Goal: Information Seeking & Learning: Learn about a topic

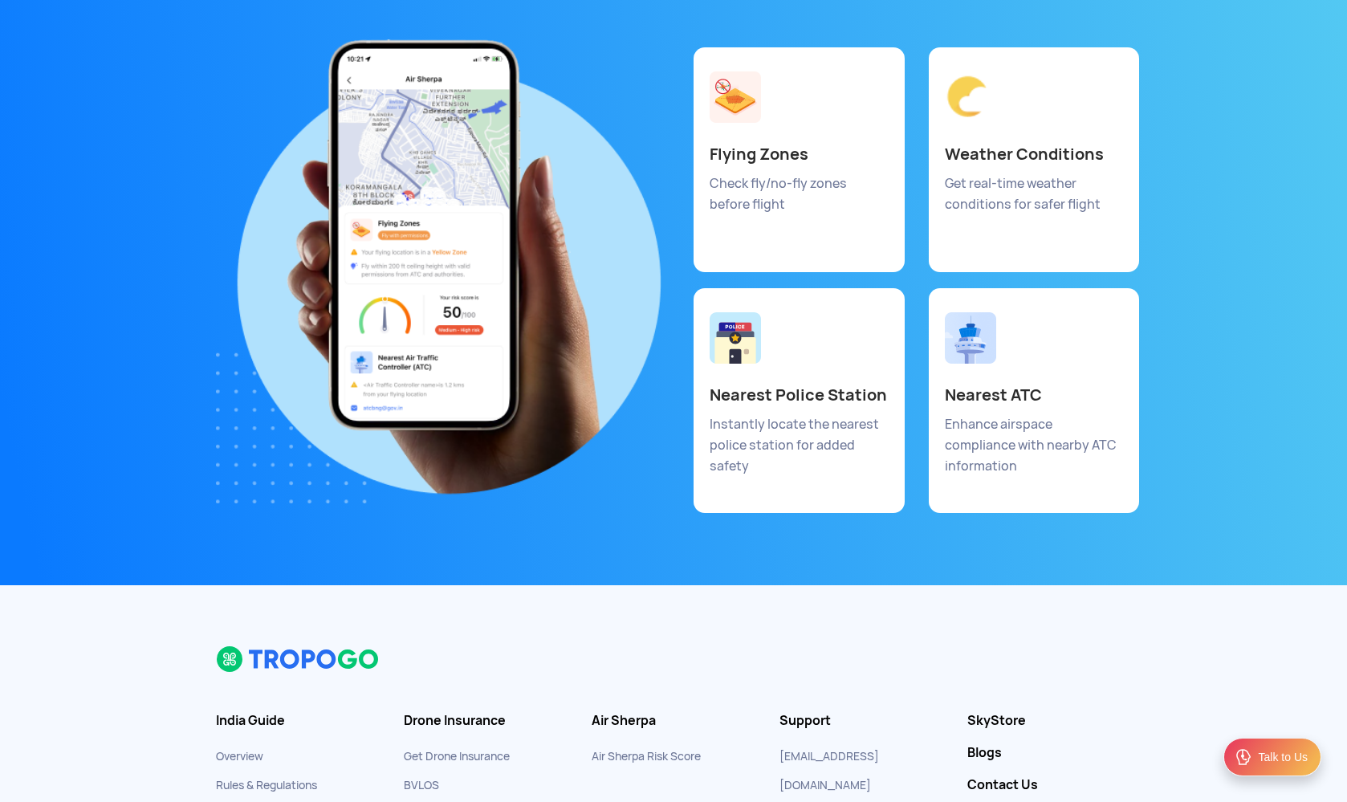
scroll to position [8737, 0]
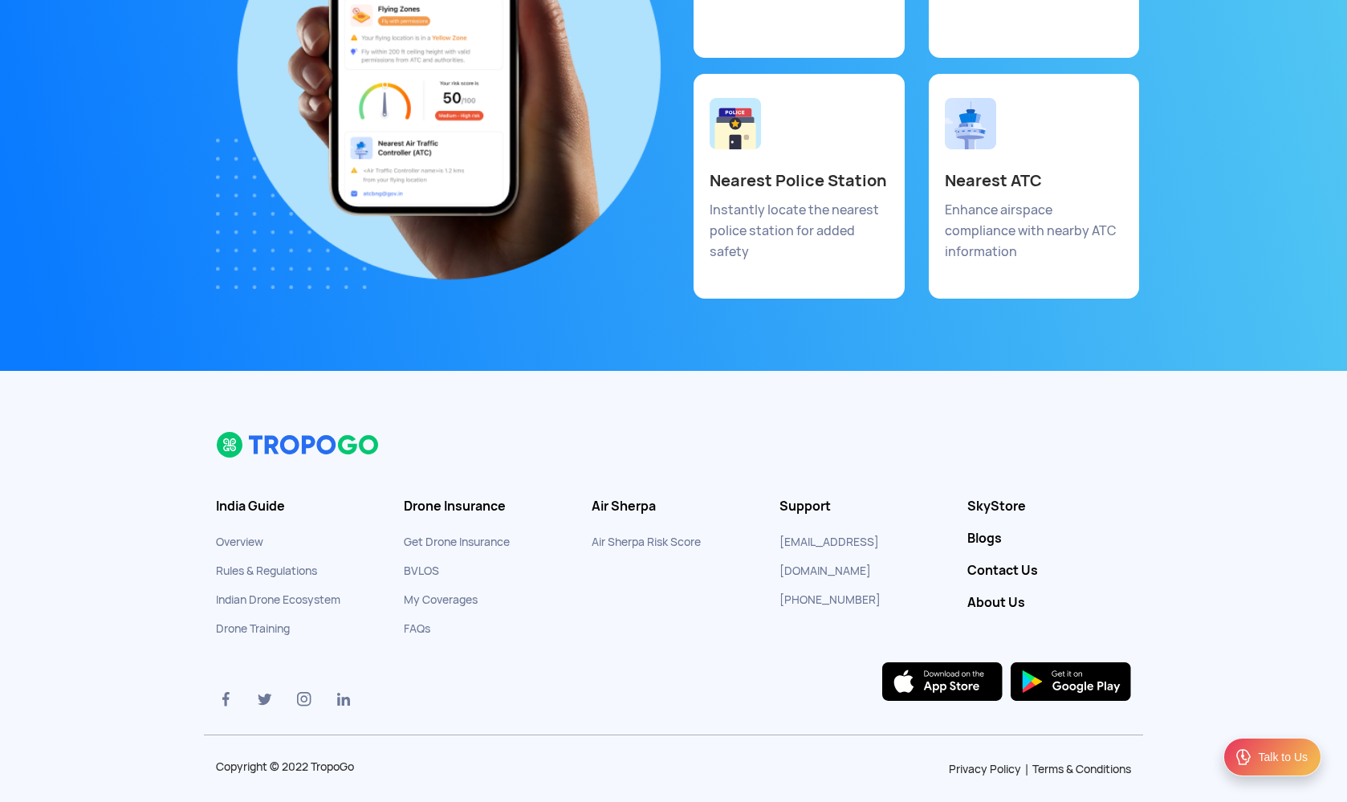
click at [467, 535] on link "Get Drone Insurance" at bounding box center [457, 542] width 106 height 14
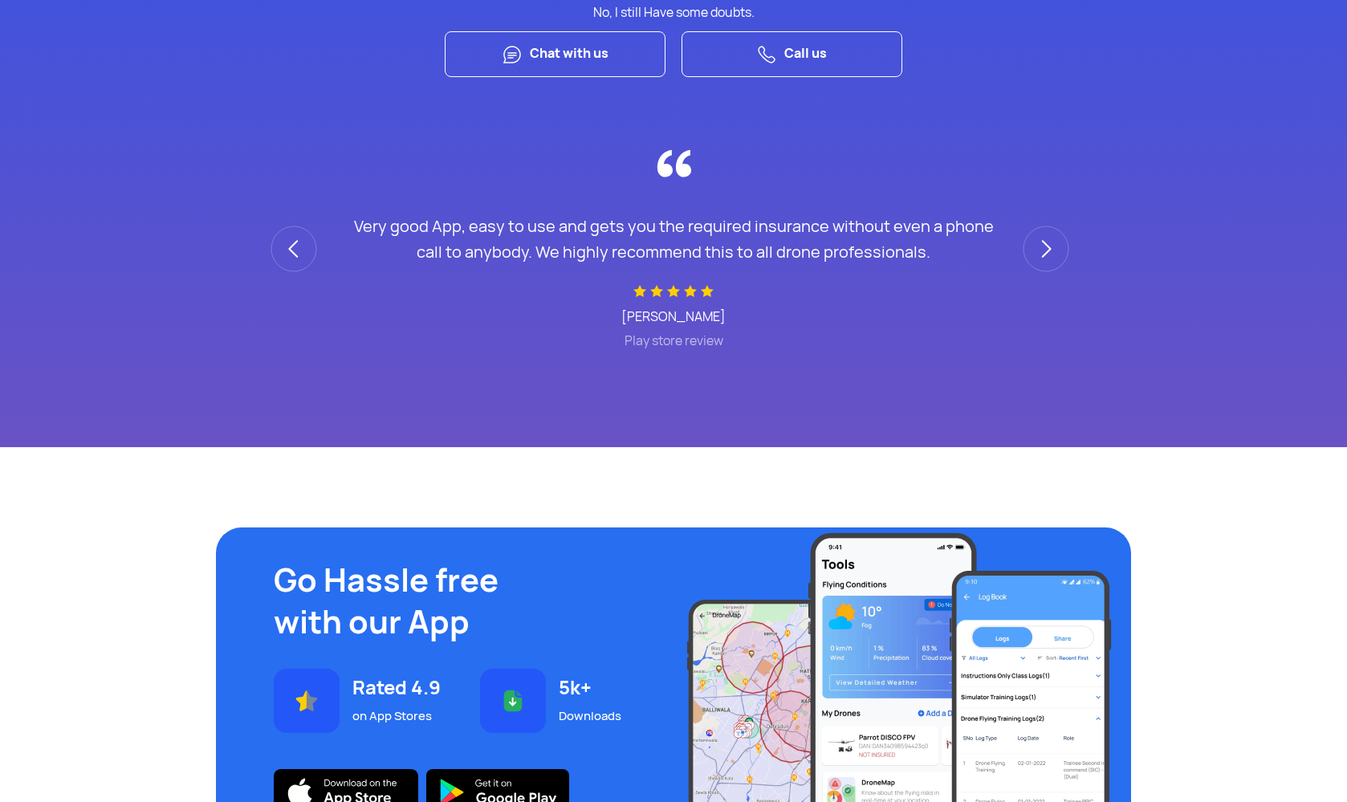
scroll to position [6123, 0]
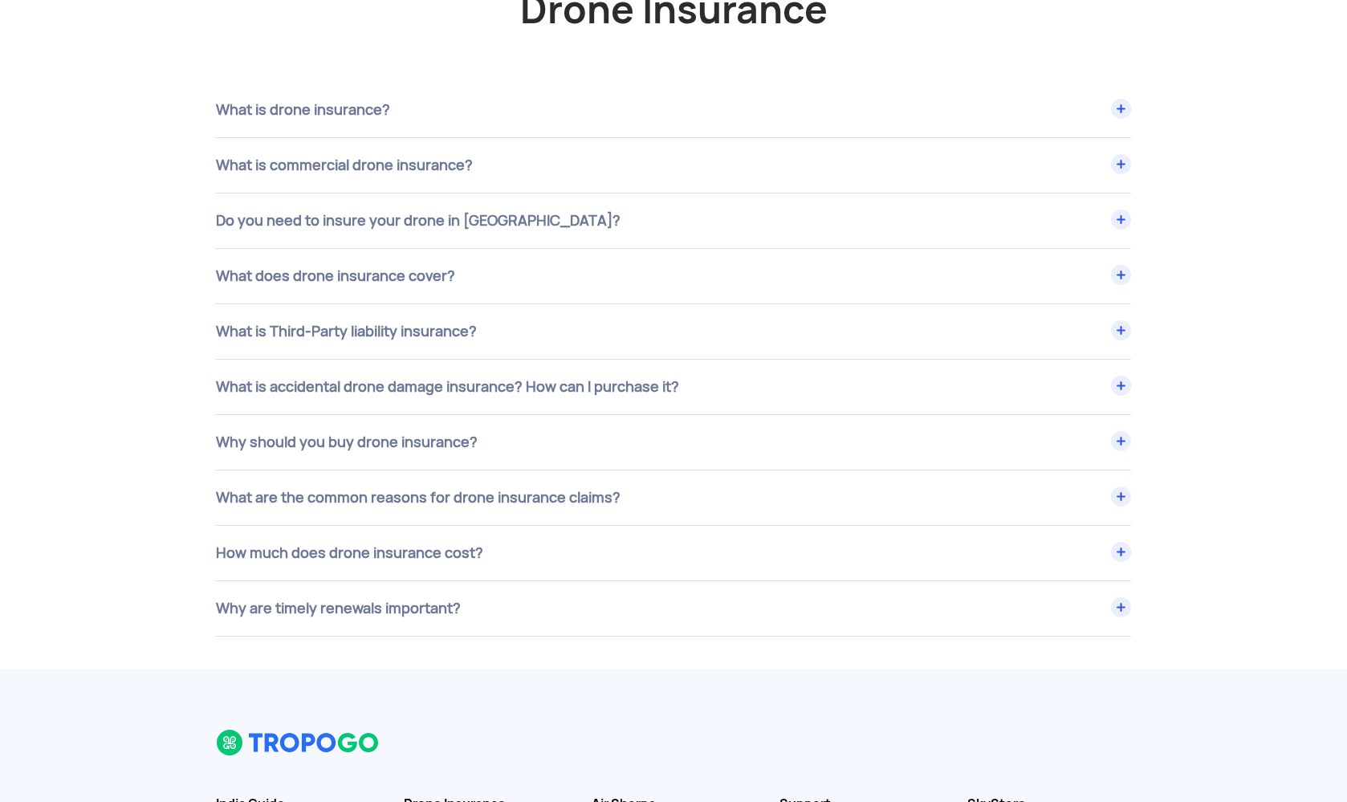
click at [421, 358] on div "What is Third-Party liability insurance?" at bounding box center [673, 331] width 915 height 55
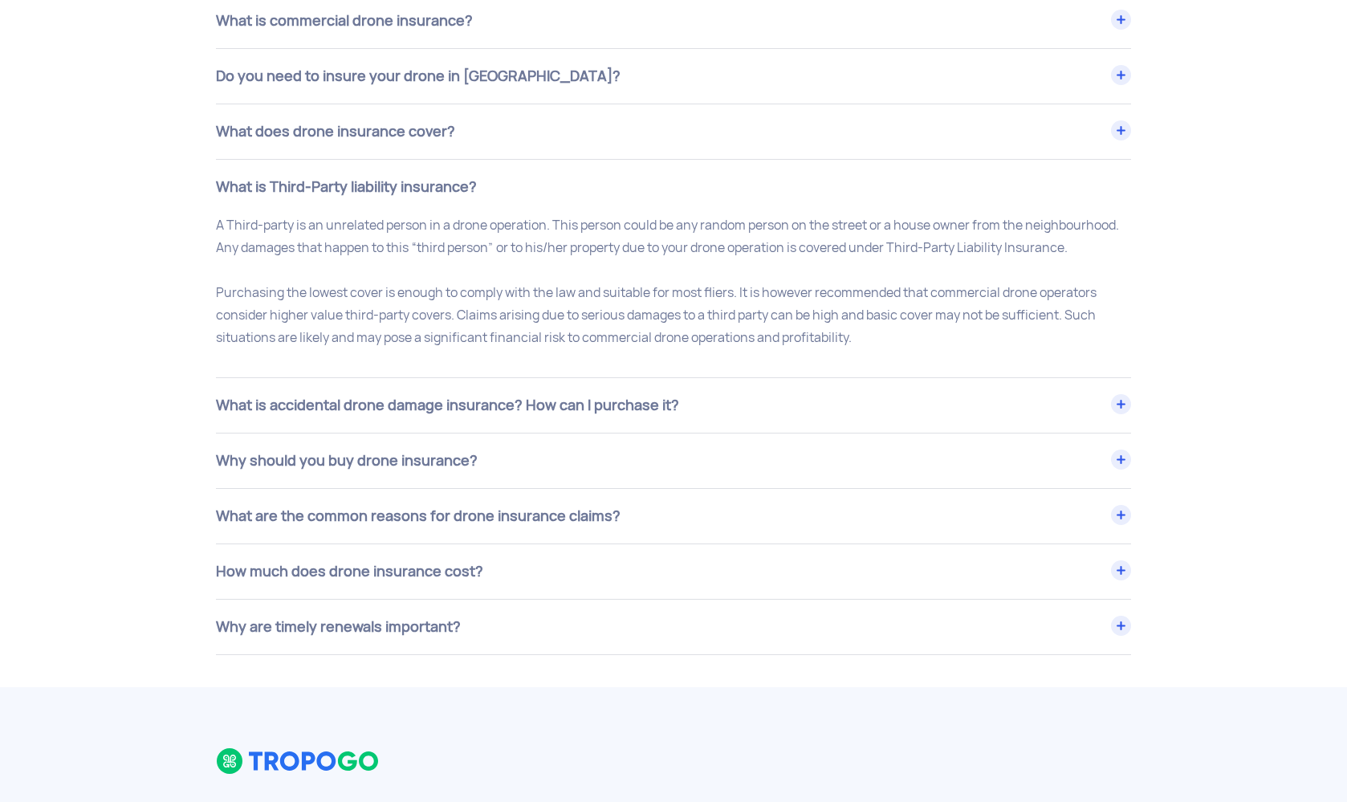
scroll to position [6402, 0]
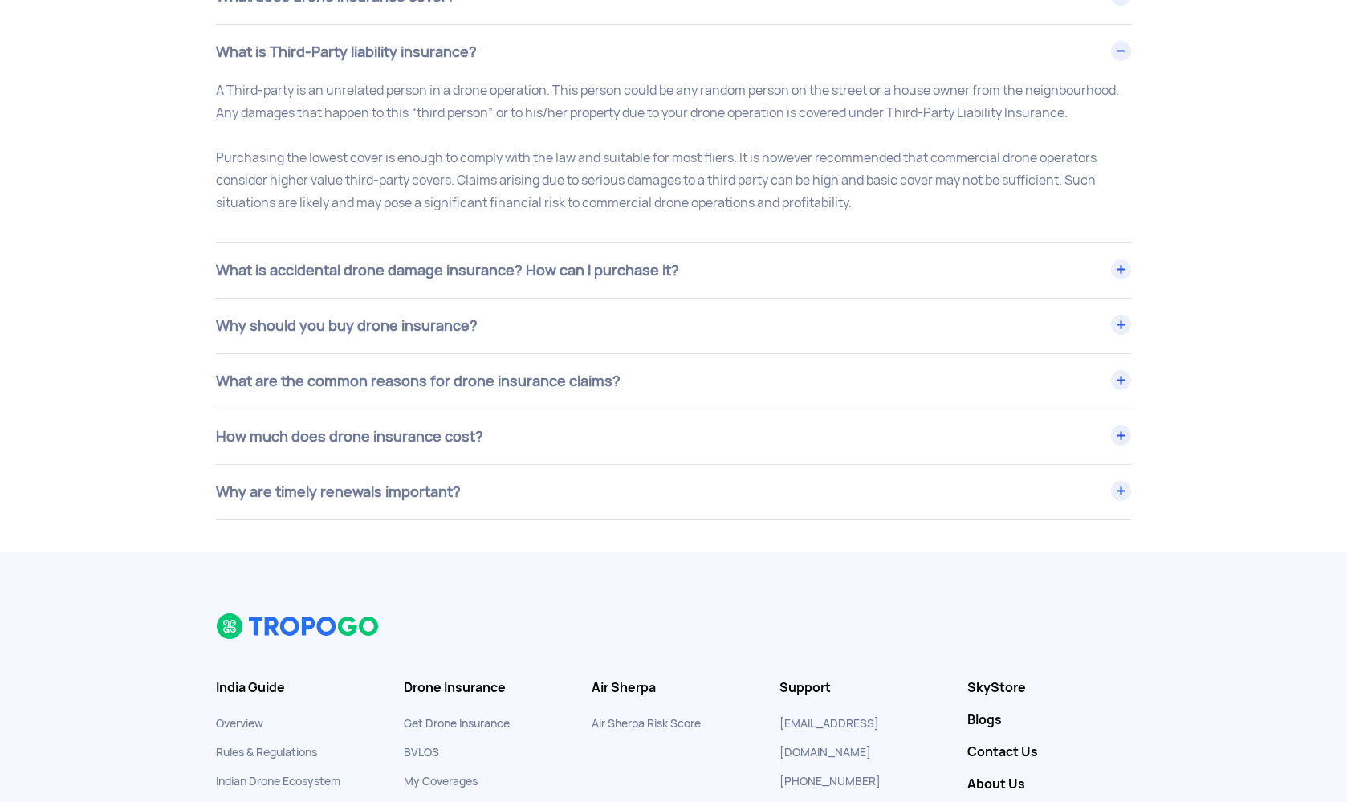
click at [591, 409] on div "What are the common reasons for drone insurance claims?" at bounding box center [673, 381] width 915 height 55
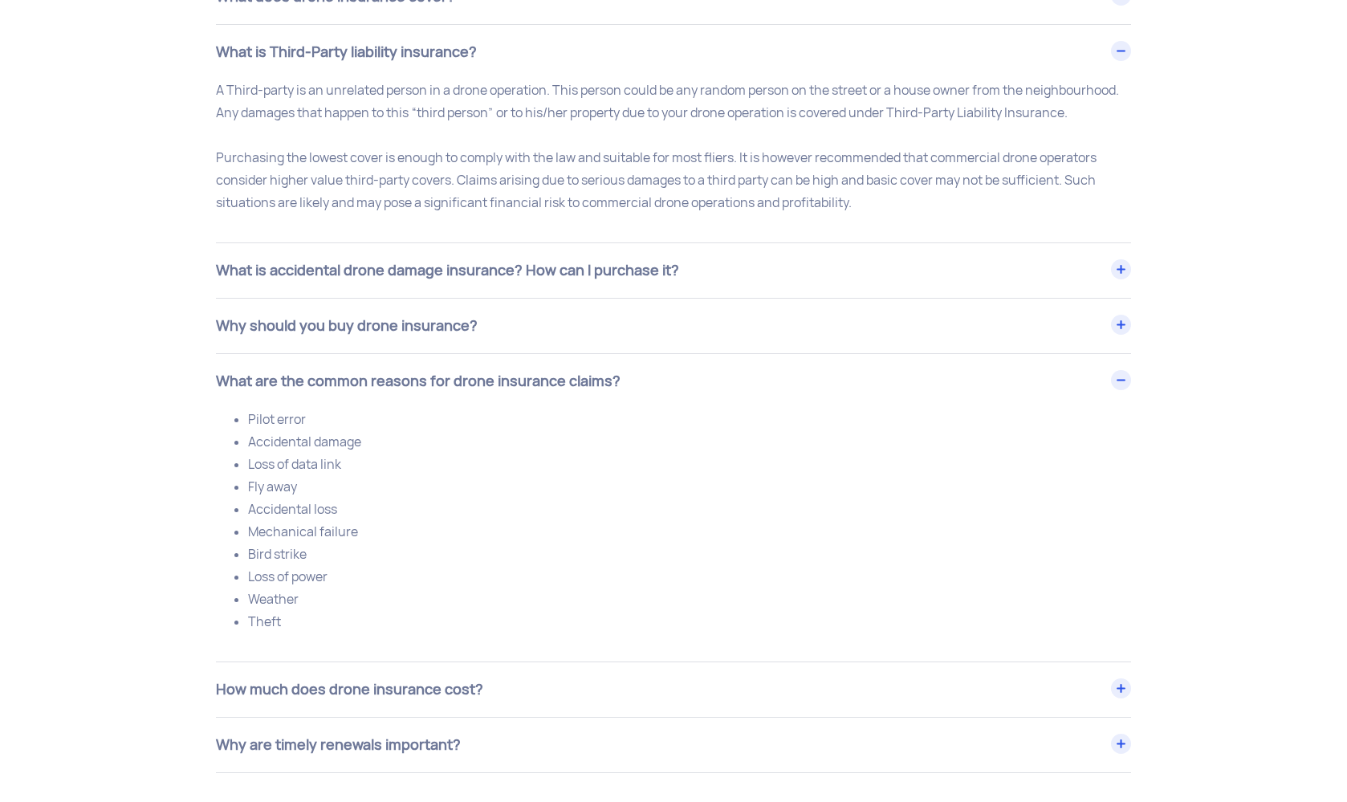
click at [596, 353] on div "Why should you buy drone insurance?" at bounding box center [673, 326] width 915 height 55
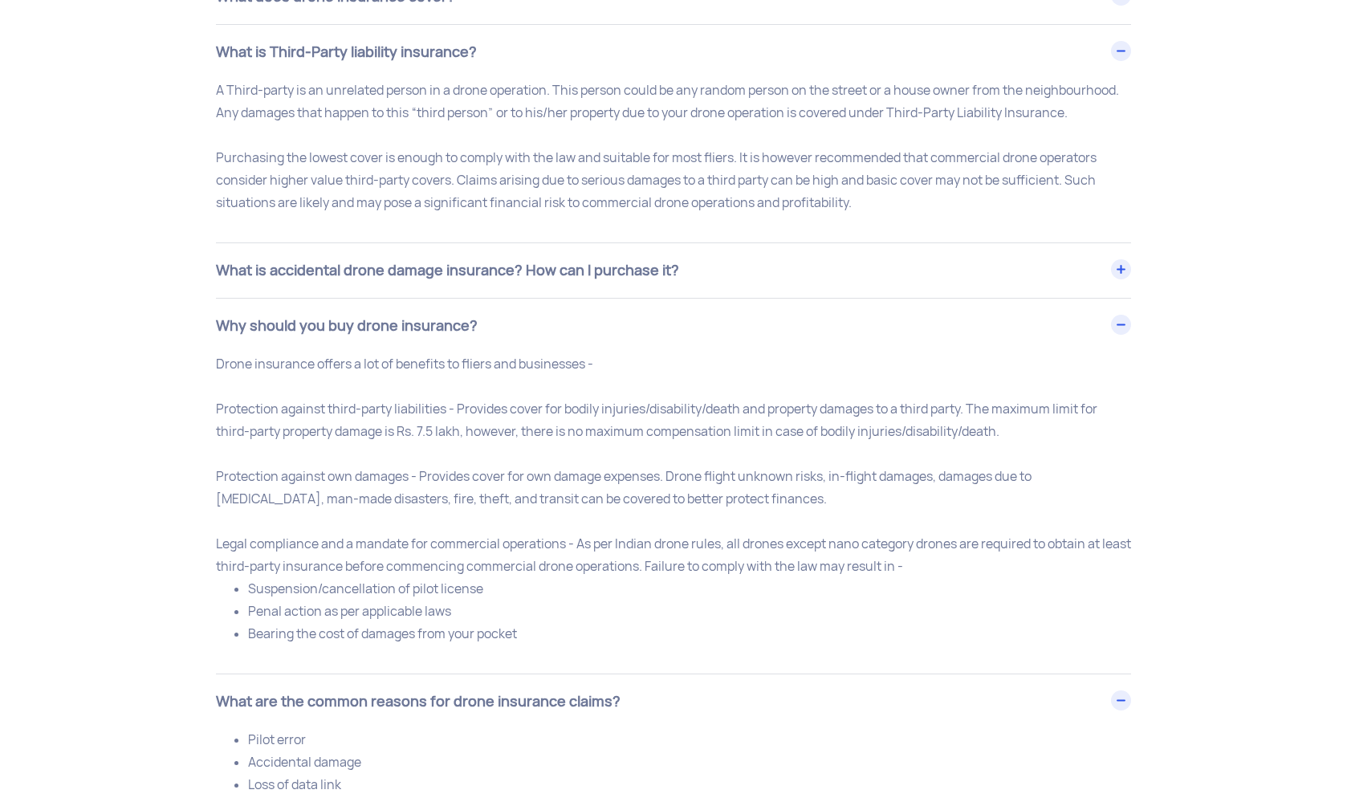
click at [647, 298] on div "What is accidental drone damage insurance? How can I purchase it?" at bounding box center [673, 270] width 915 height 55
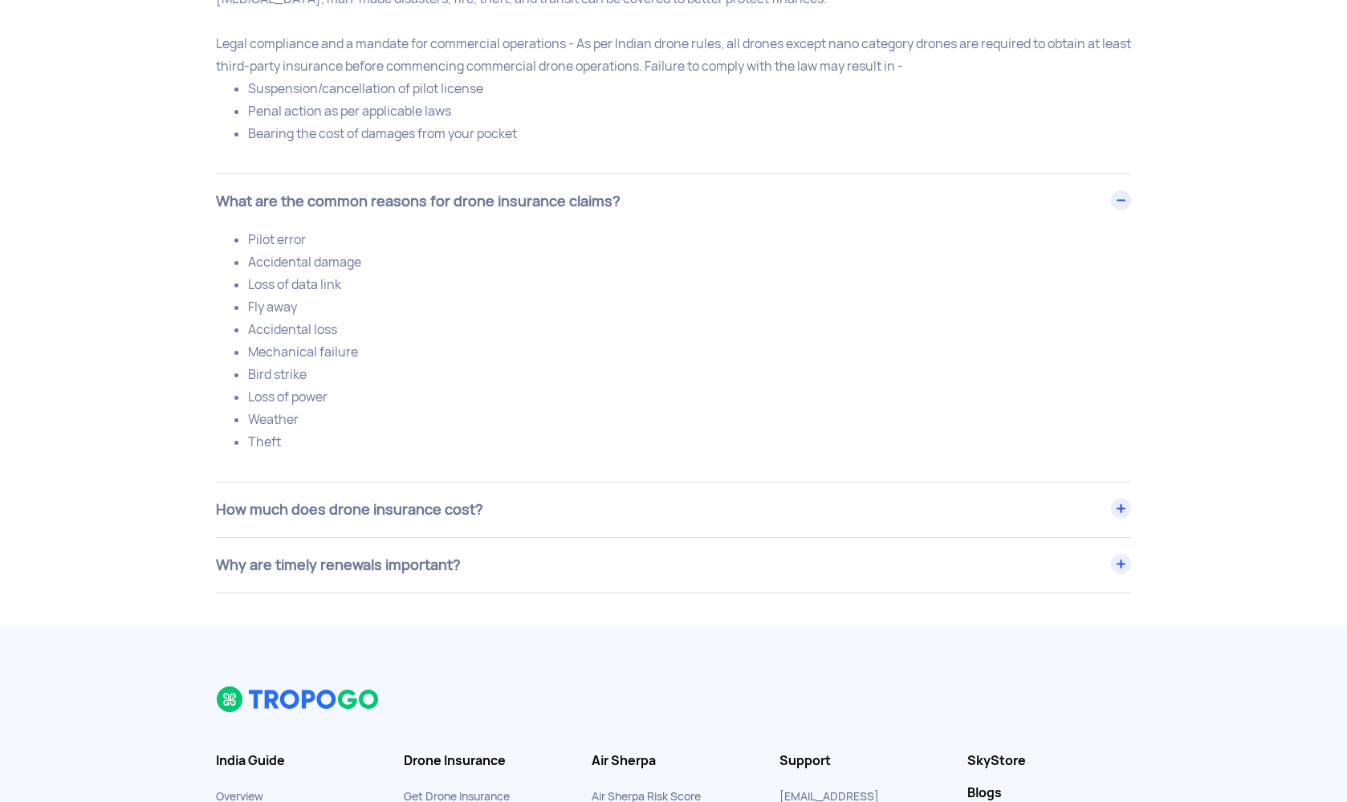
scroll to position [7121, 0]
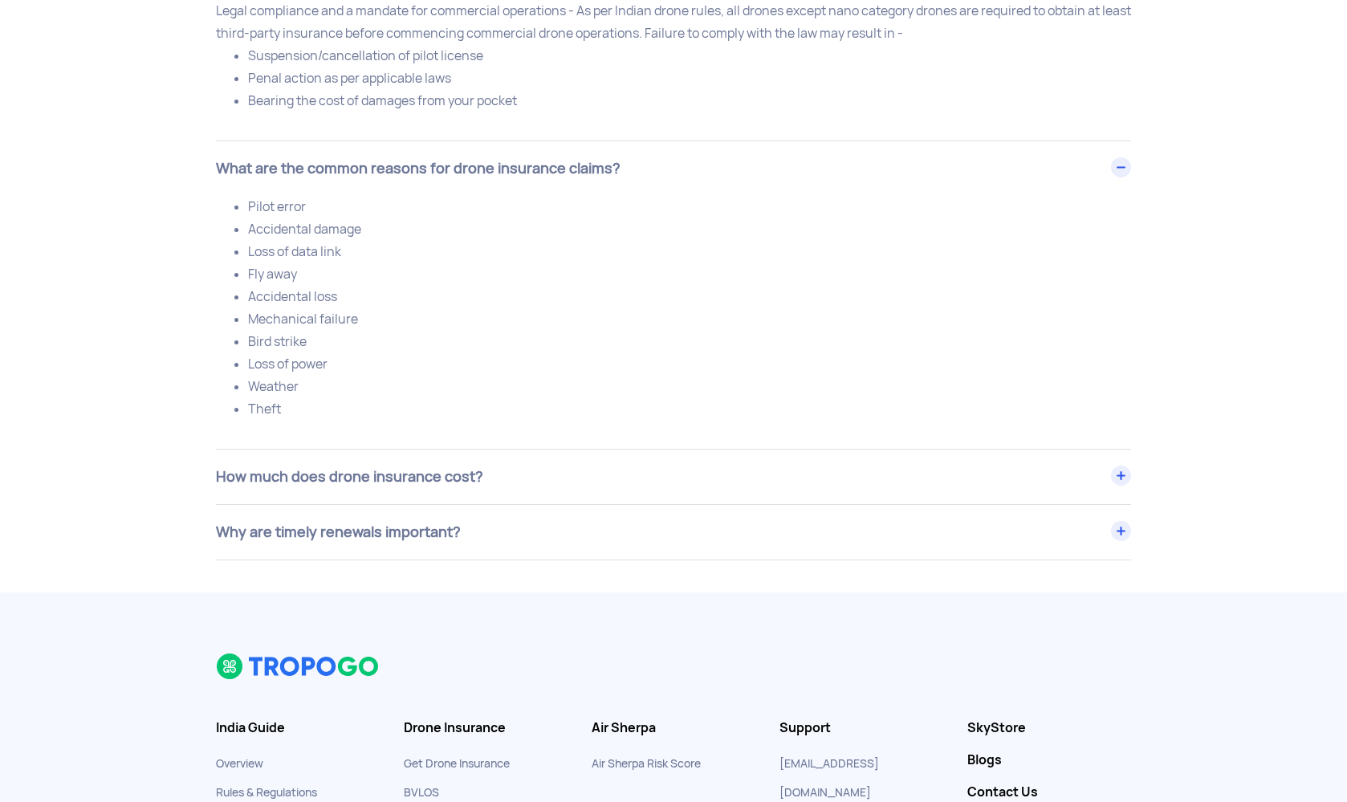
click at [562, 559] on div "Why are timely renewals important?" at bounding box center [673, 532] width 915 height 55
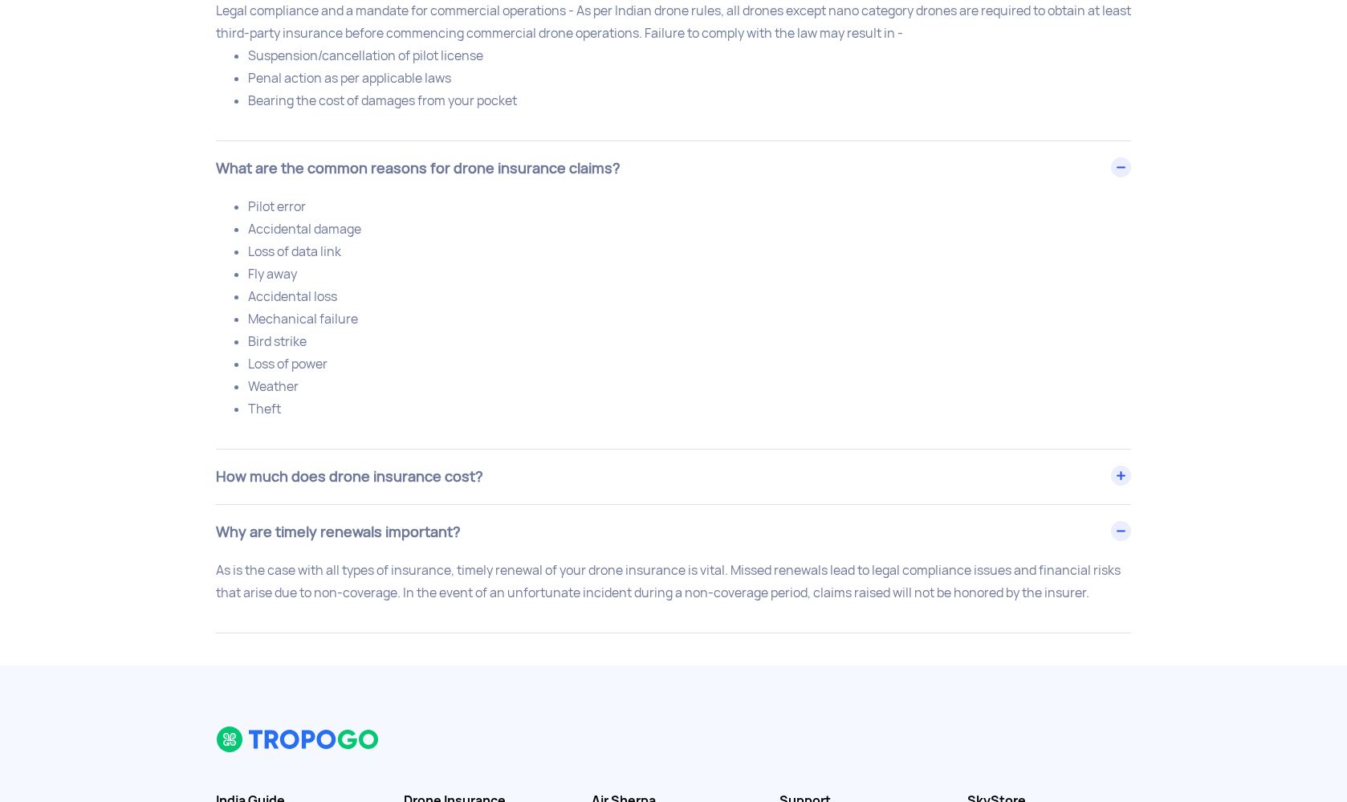
click at [567, 504] on div "How much does drone insurance cost?" at bounding box center [673, 477] width 915 height 55
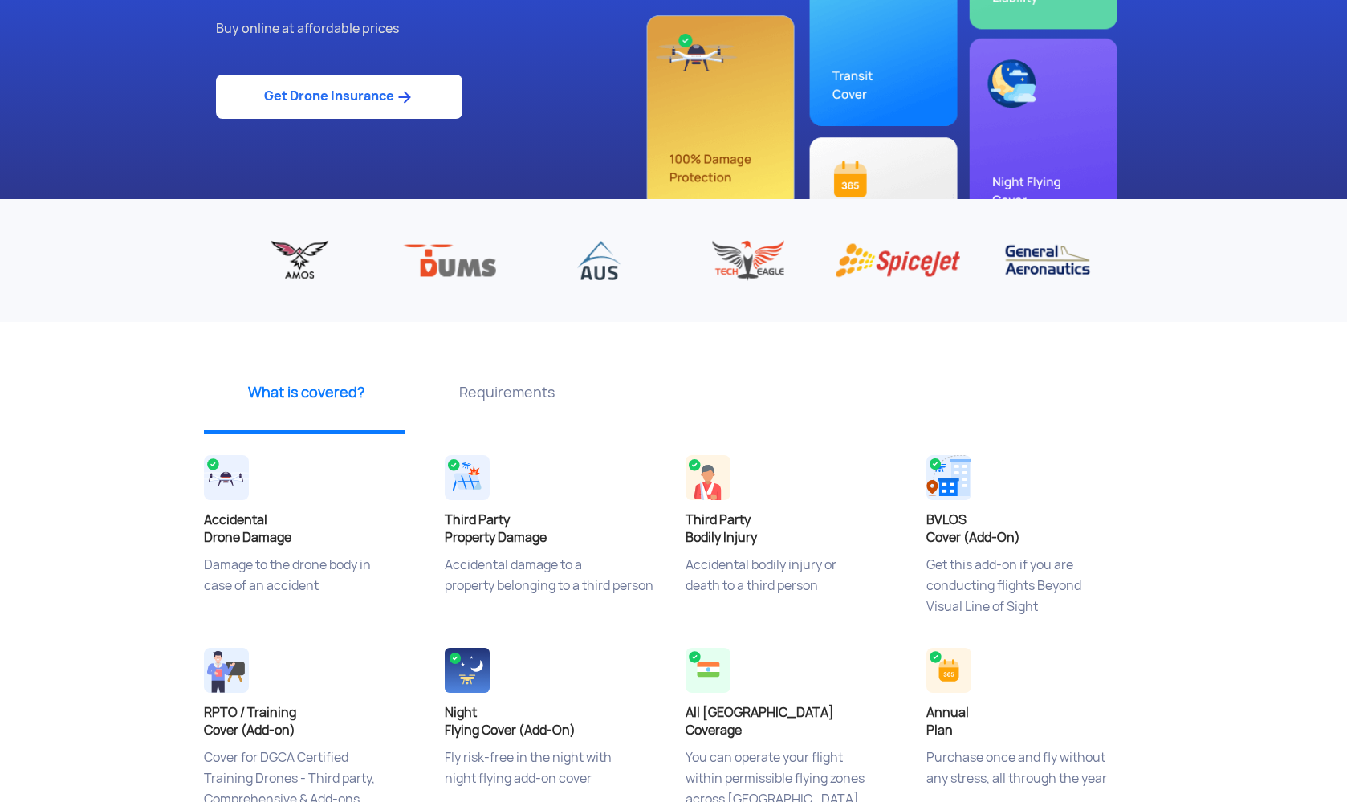
scroll to position [0, 0]
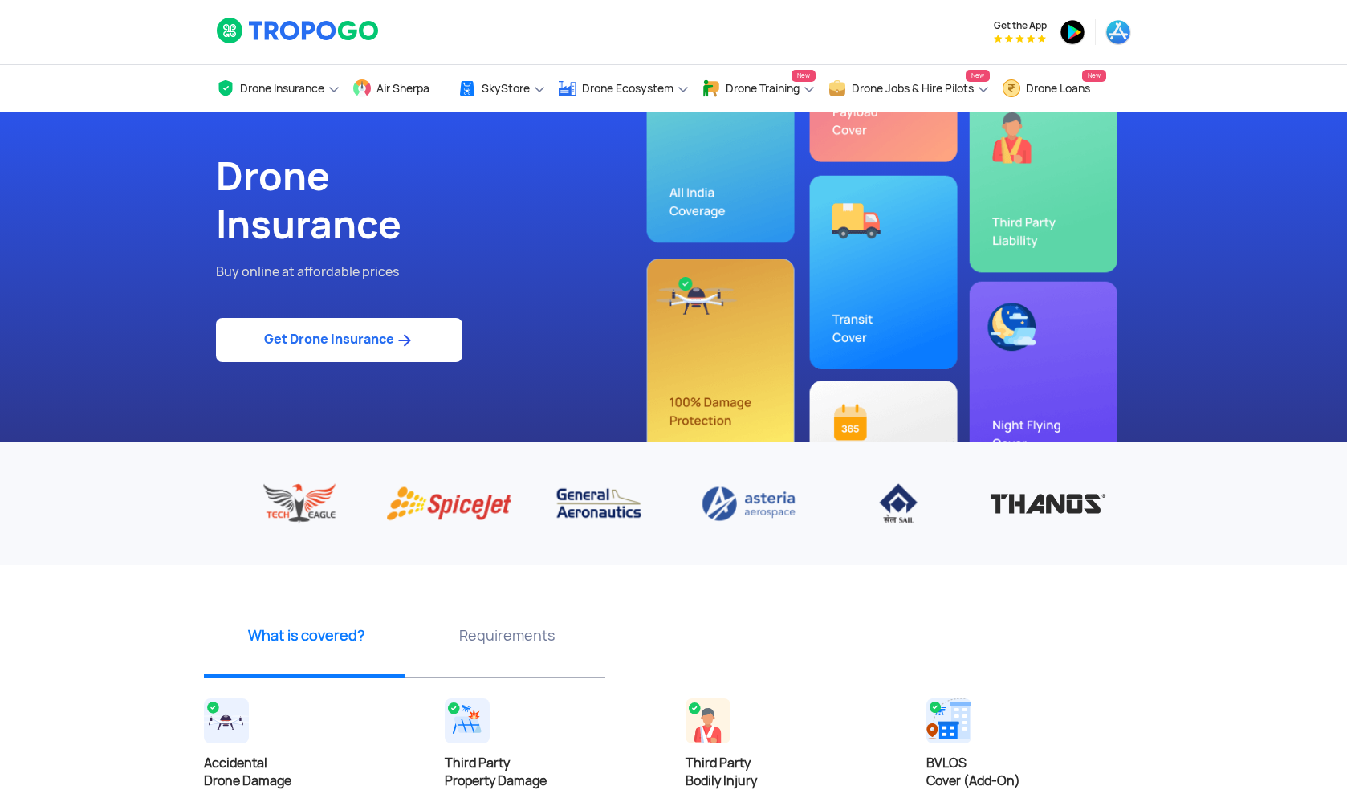
click at [535, 626] on p "Requirements" at bounding box center [507, 635] width 189 height 20
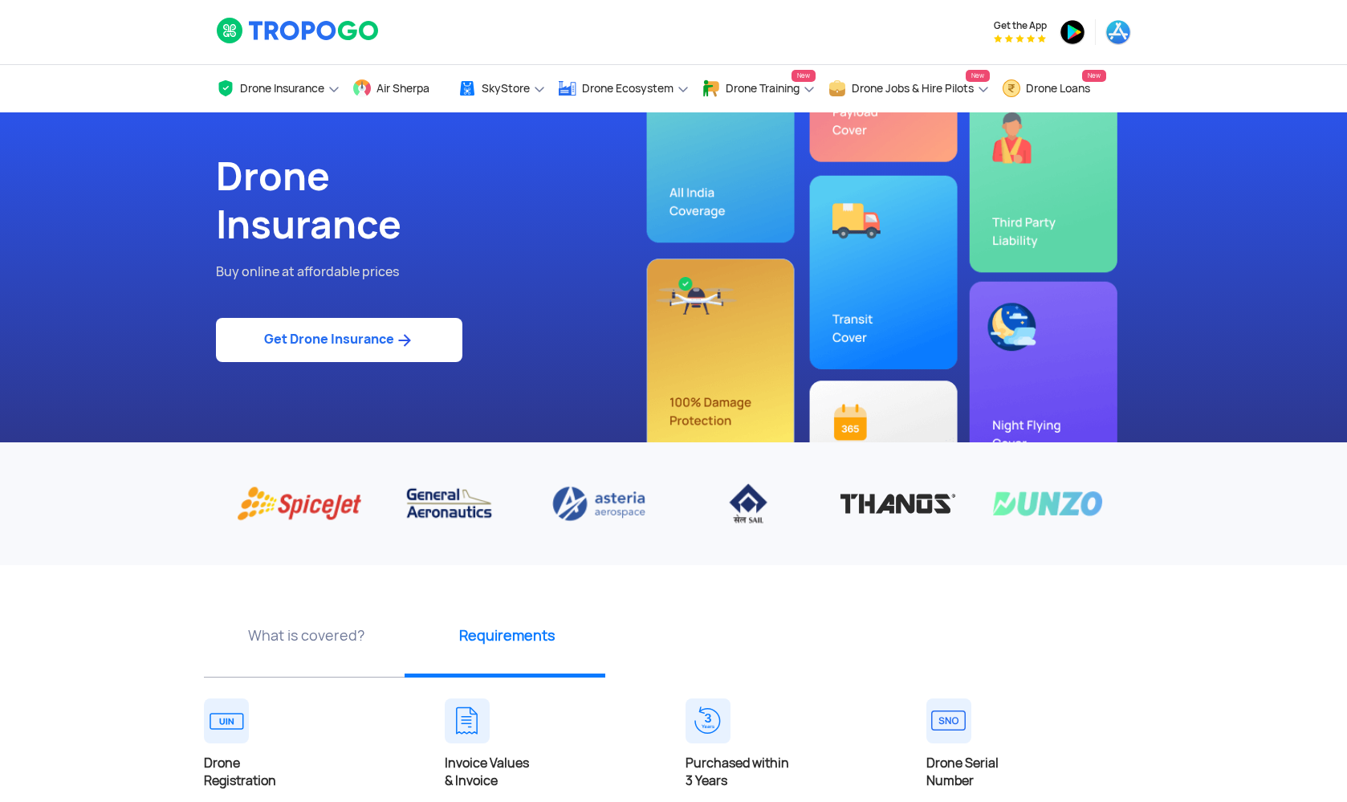
click at [209, 626] on div "What is covered?" at bounding box center [304, 641] width 201 height 72
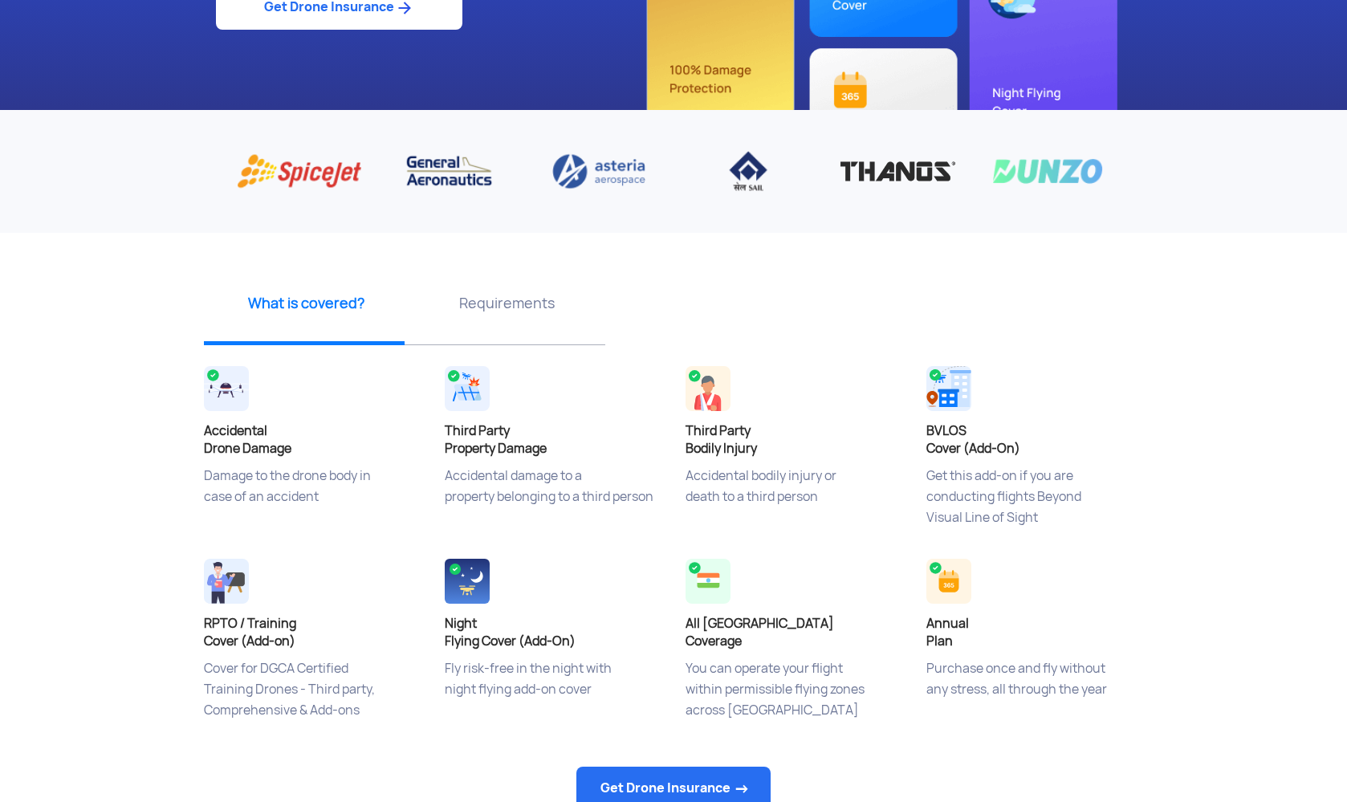
scroll to position [517, 0]
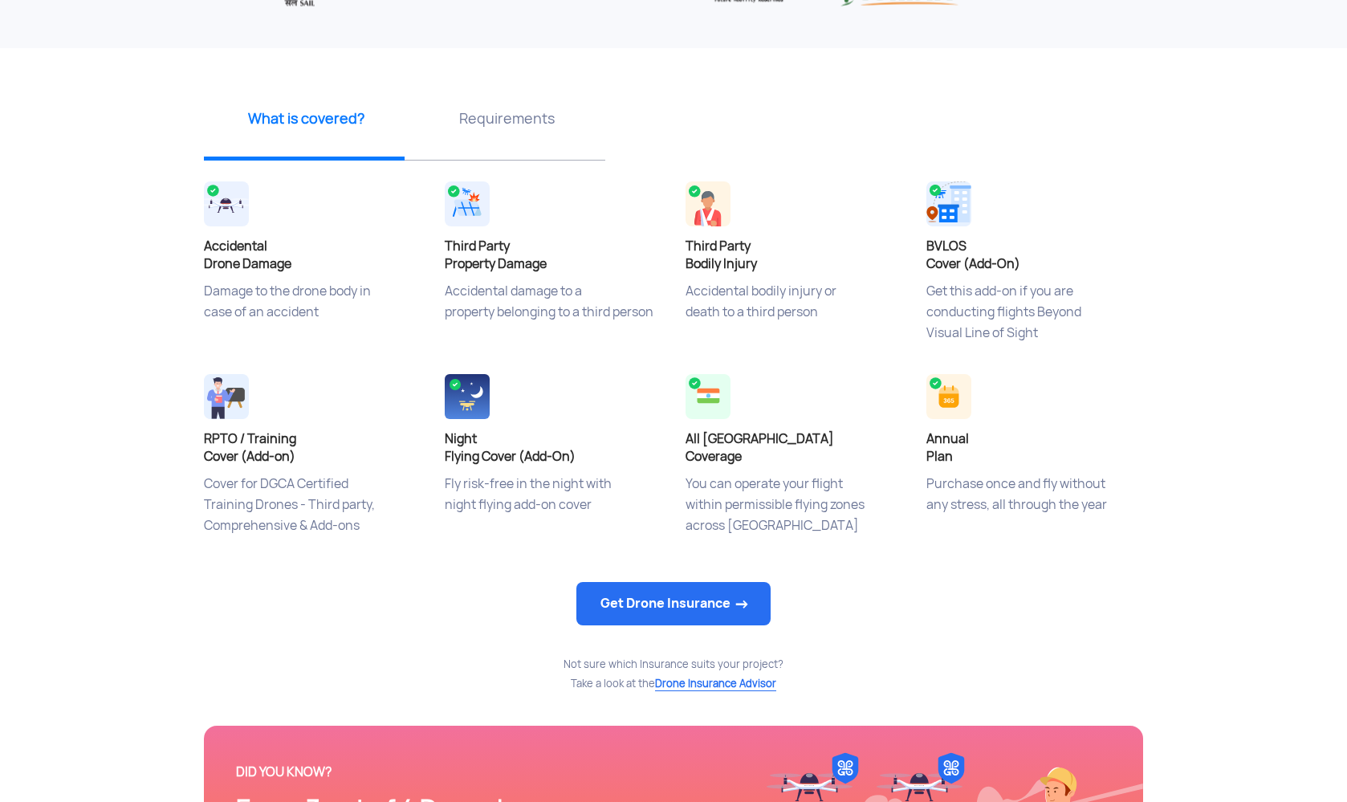
click at [518, 135] on div "Requirements" at bounding box center [505, 124] width 201 height 72
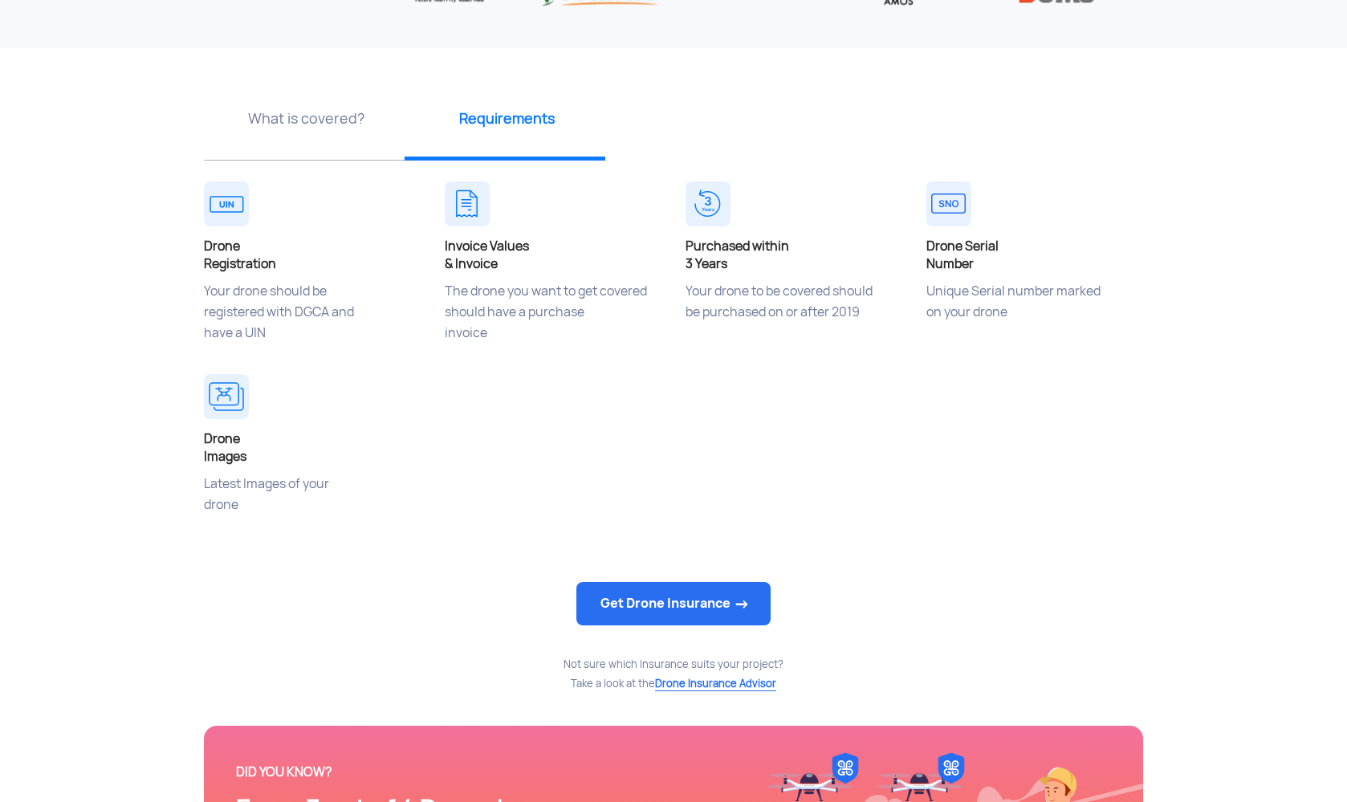
drag, startPoint x: 733, startPoint y: 271, endPoint x: 656, endPoint y: 244, distance: 81.5
click at [656, 244] on div "Drone Registration Your drone should be registered with DGCA and have a UIN Inv…" at bounding box center [673, 369] width 963 height 385
click at [704, 319] on p "Your drone to be covered should be purchased on or after 2019" at bounding box center [793, 321] width 217 height 80
click at [307, 135] on div "What is covered?" at bounding box center [304, 124] width 201 height 72
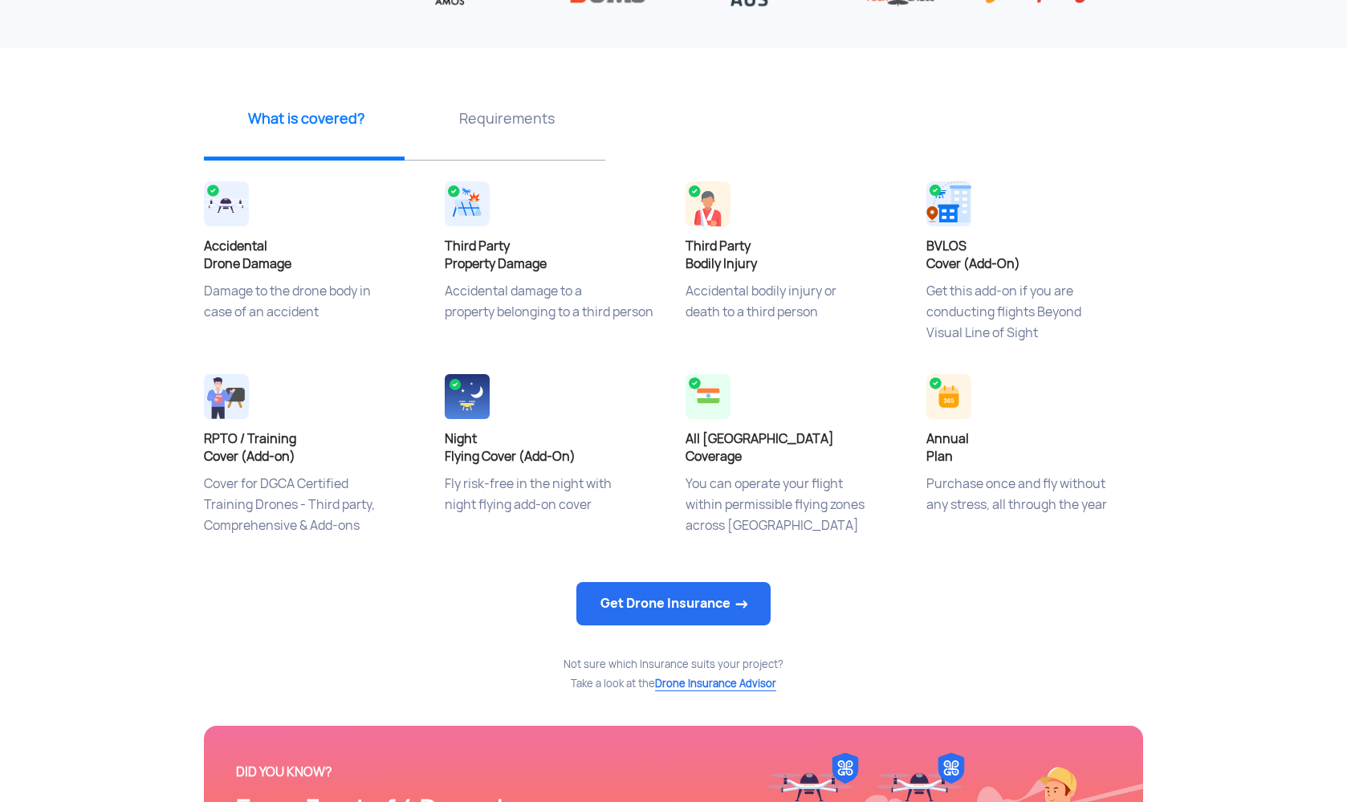
scroll to position [0, 0]
